Goal: Navigation & Orientation: Find specific page/section

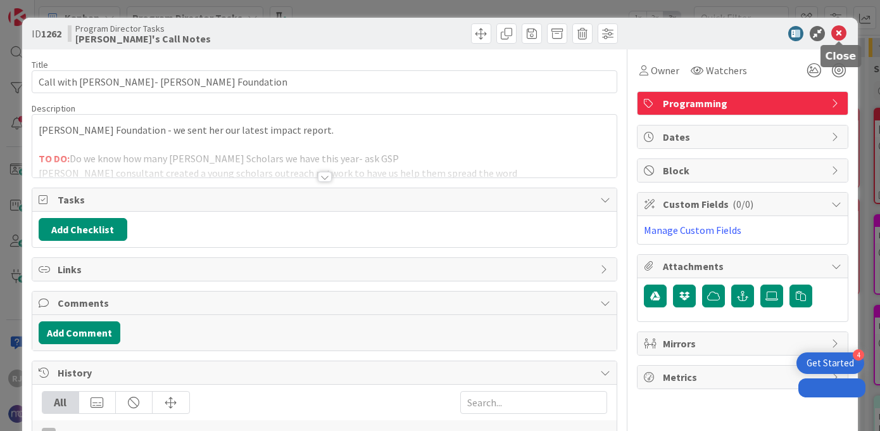
click at [844, 32] on icon at bounding box center [839, 33] width 15 height 15
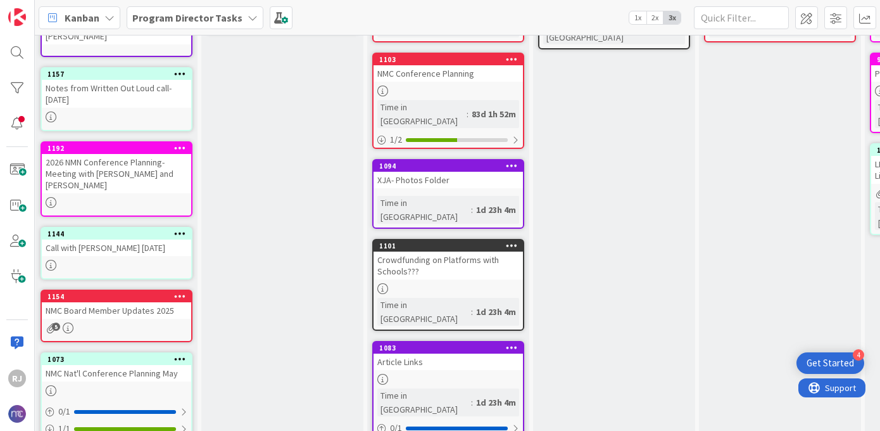
scroll to position [264, 4]
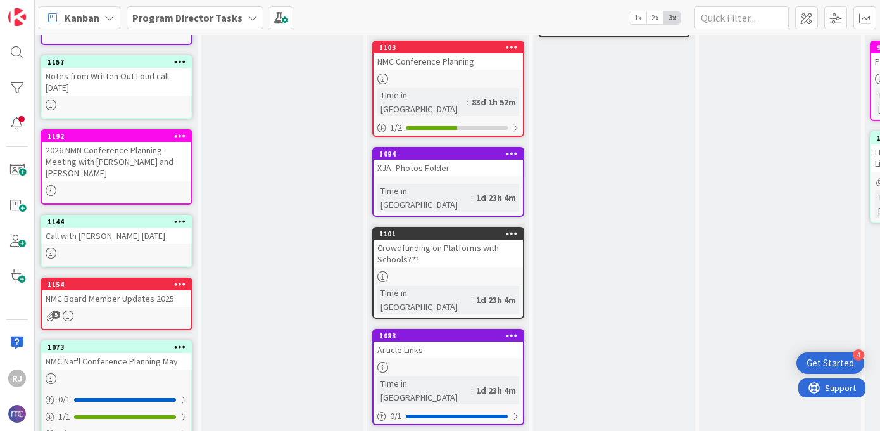
click at [120, 185] on div at bounding box center [116, 190] width 149 height 11
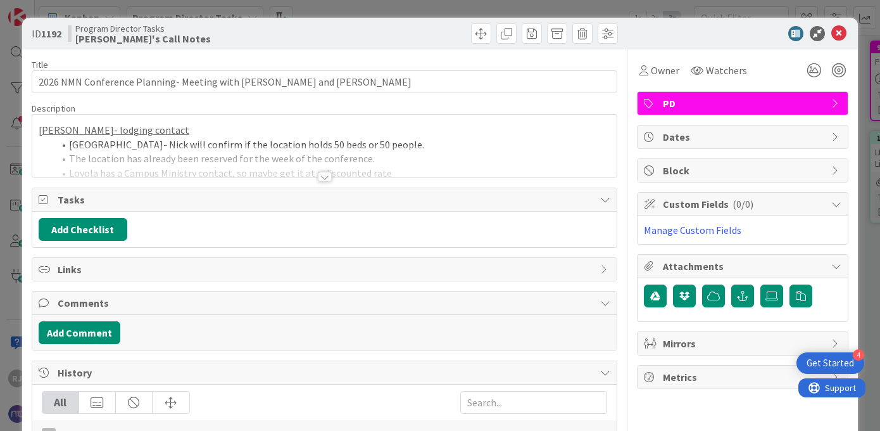
click at [322, 174] on div at bounding box center [325, 177] width 14 height 10
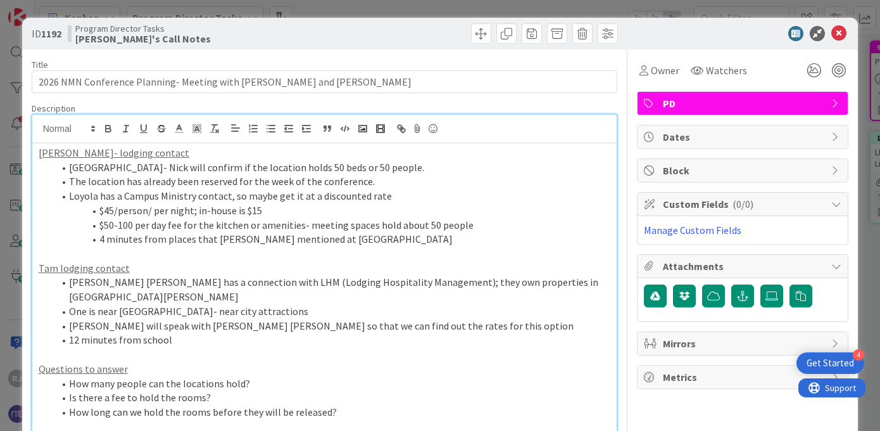
scroll to position [3, 0]
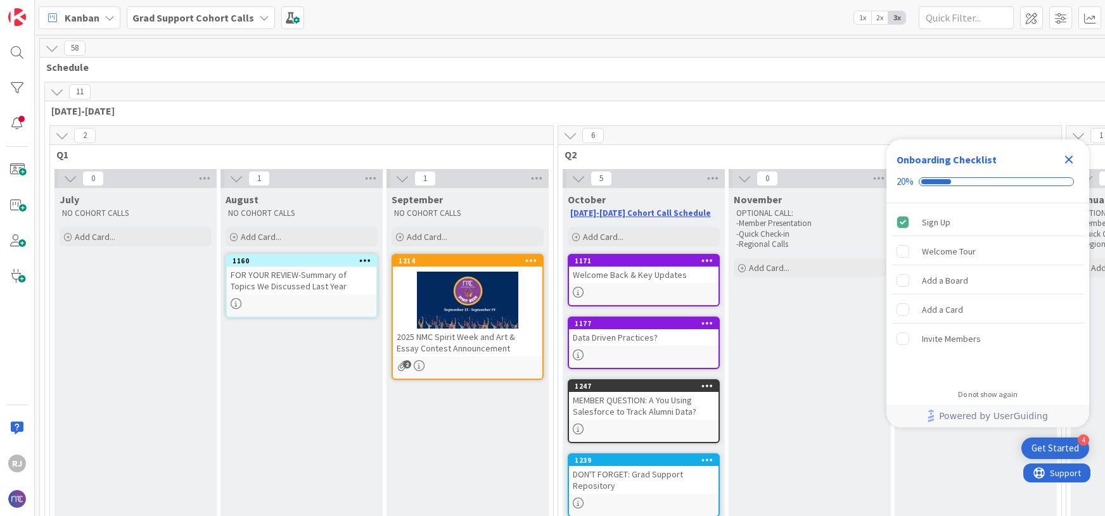
click at [1067, 157] on icon "Close Checklist" at bounding box center [1069, 160] width 8 height 8
